Goal: Navigation & Orientation: Find specific page/section

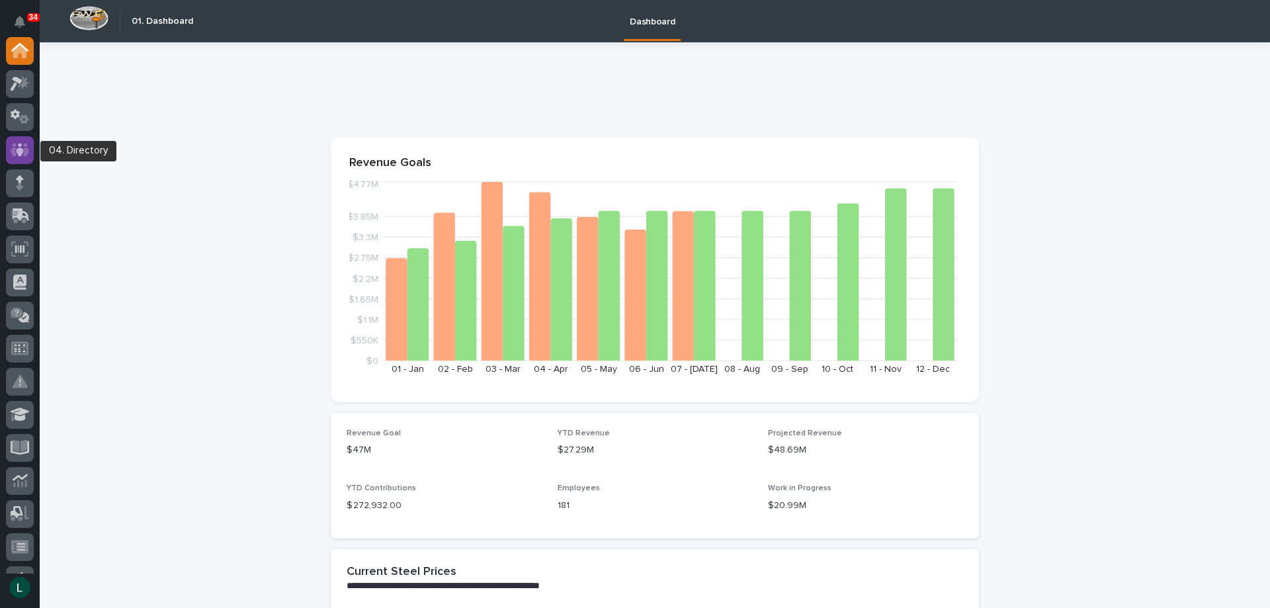
click at [18, 147] on icon at bounding box center [20, 149] width 19 height 15
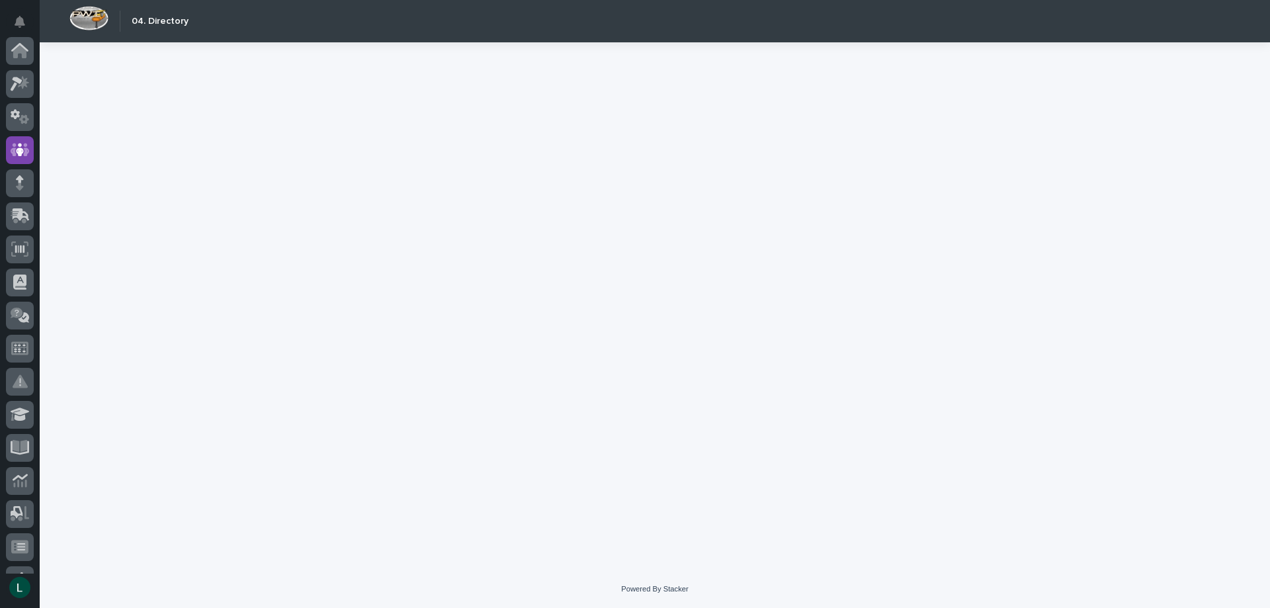
scroll to position [99, 0]
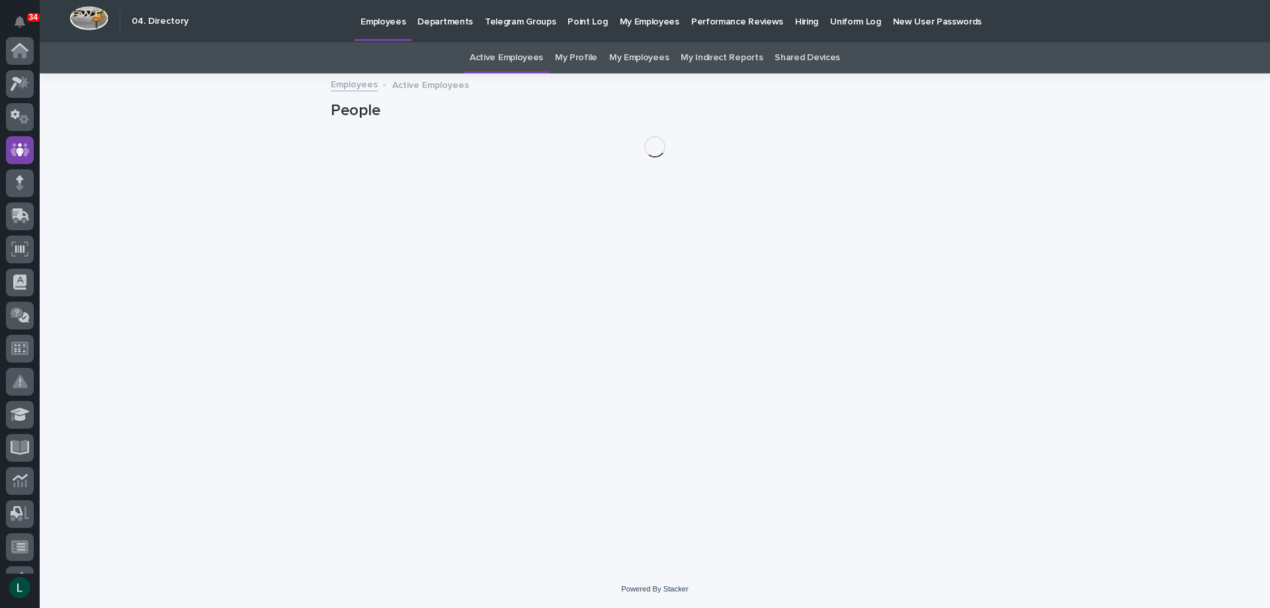
scroll to position [99, 0]
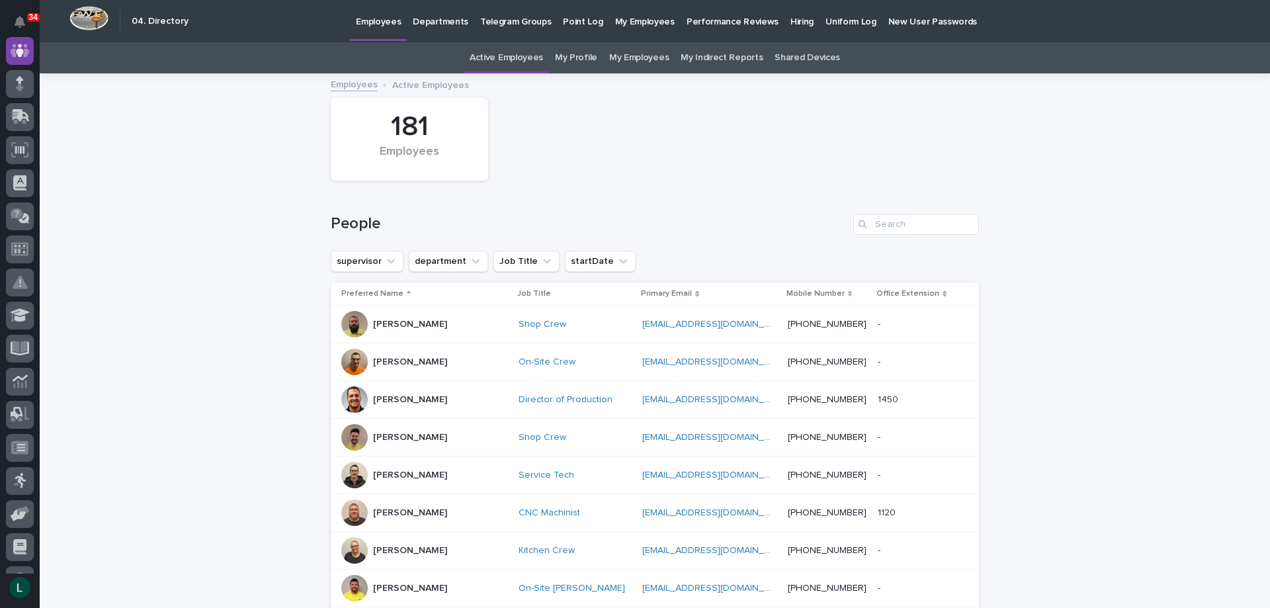
click at [434, 20] on p "Departments" at bounding box center [441, 14] width 56 height 28
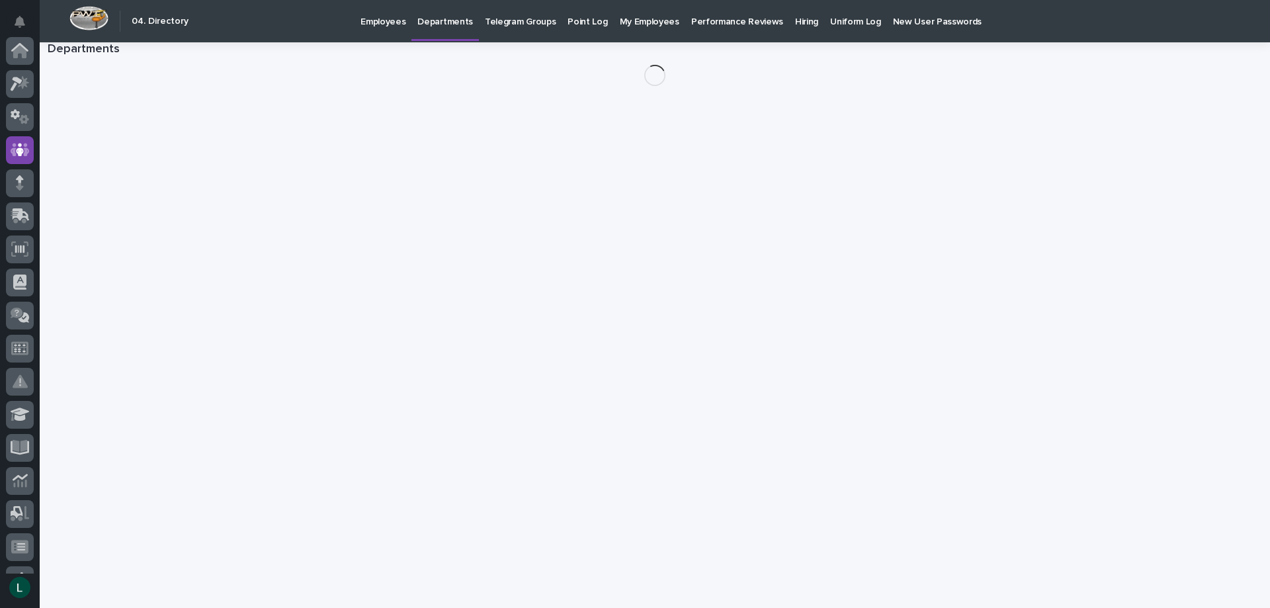
scroll to position [99, 0]
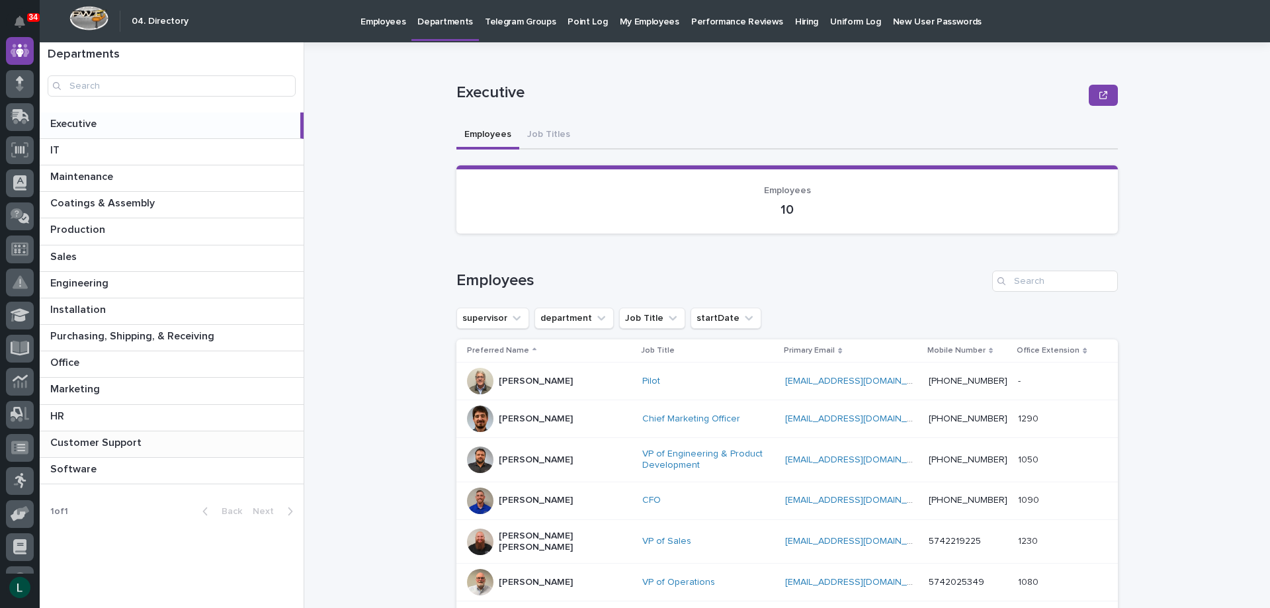
click at [173, 444] on p at bounding box center [174, 442] width 248 height 13
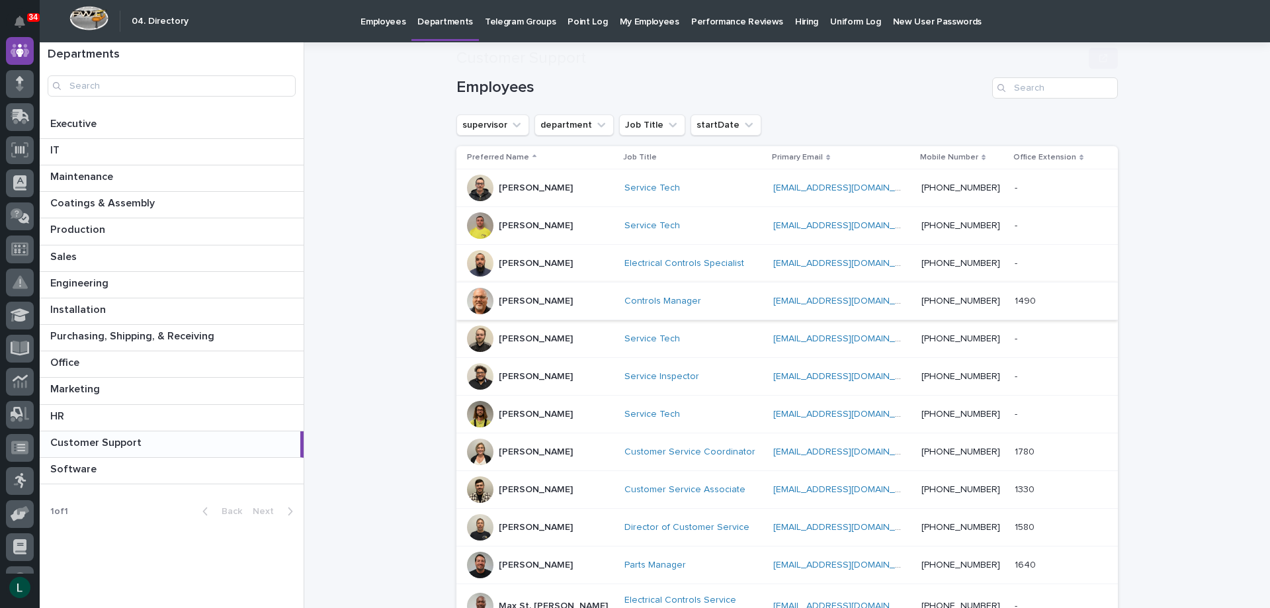
scroll to position [198, 0]
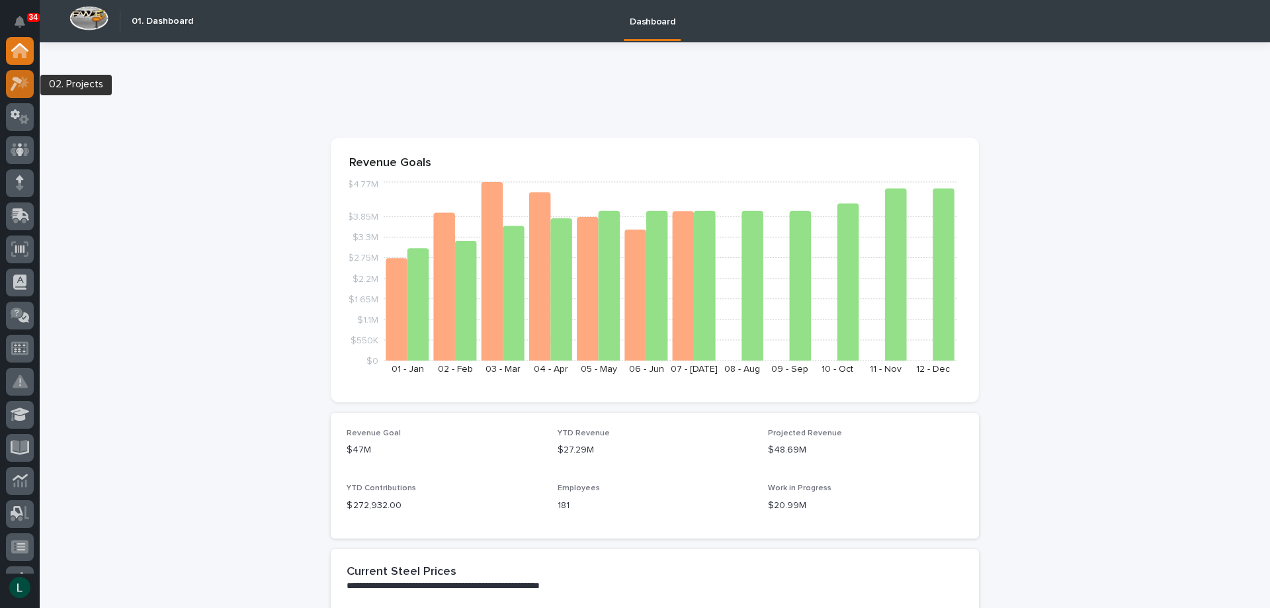
click at [28, 85] on icon at bounding box center [20, 83] width 19 height 15
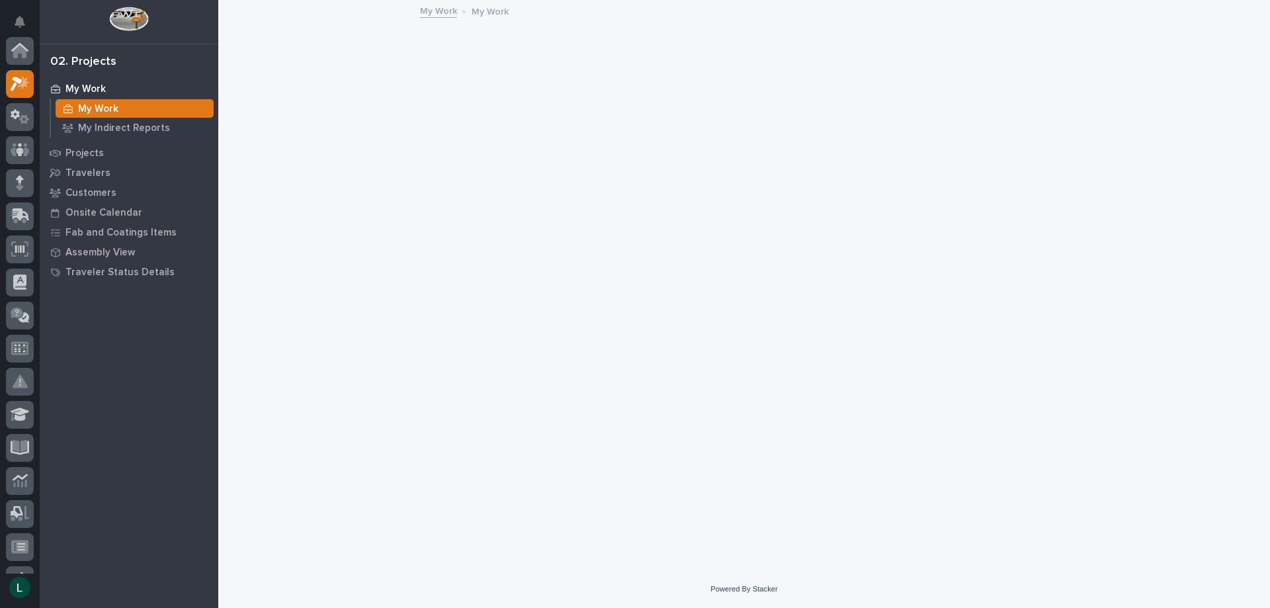
scroll to position [33, 0]
